Goal: Find contact information: Obtain details needed to contact an individual or organization

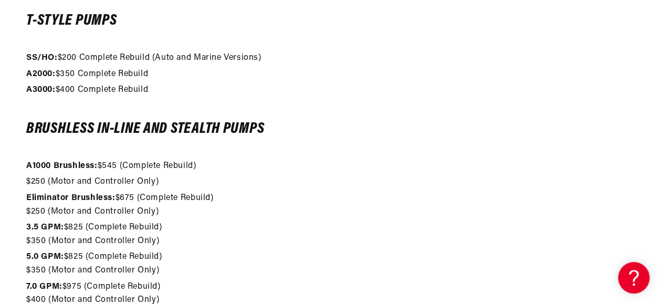
scroll to position [995, 0]
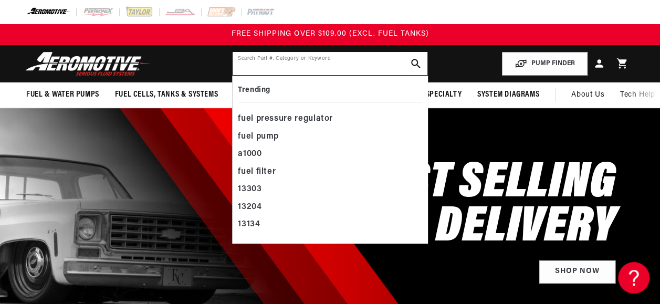
click at [243, 60] on input "text" at bounding box center [330, 63] width 194 height 23
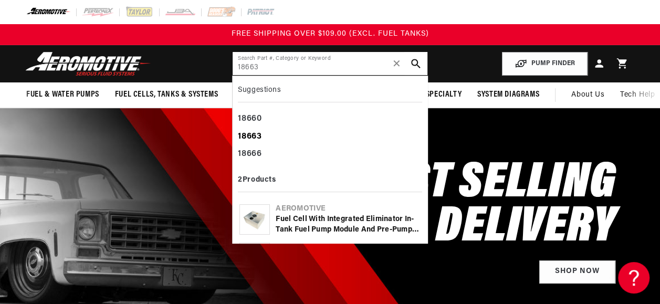
type input "18663"
click at [251, 133] on b "18663" at bounding box center [250, 136] width 24 height 8
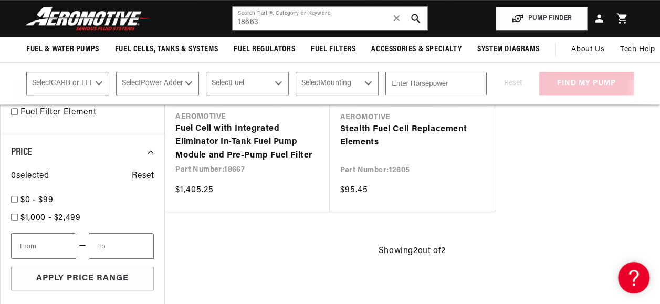
scroll to position [293, 0]
click at [585, 50] on span "About Us" at bounding box center [587, 50] width 33 height 8
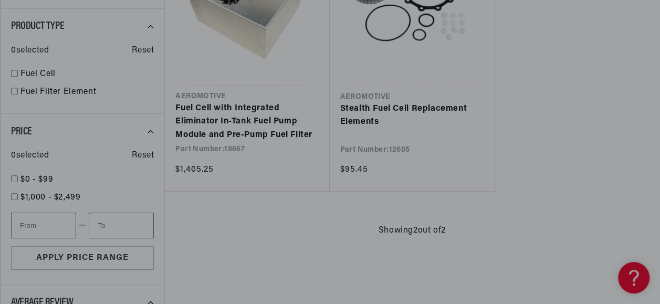
scroll to position [316, 0]
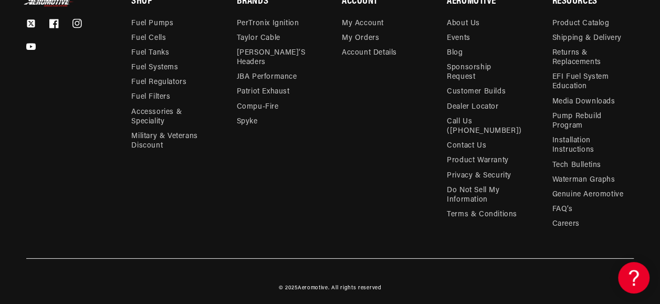
scroll to position [3469, 0]
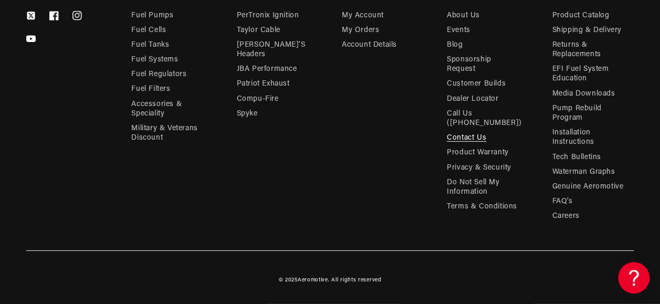
click at [475, 139] on link "Contact Us" at bounding box center [466, 138] width 39 height 15
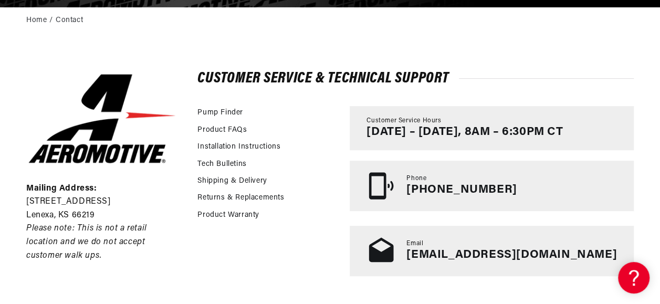
scroll to position [213, 0]
